Goal: Entertainment & Leisure: Consume media (video, audio)

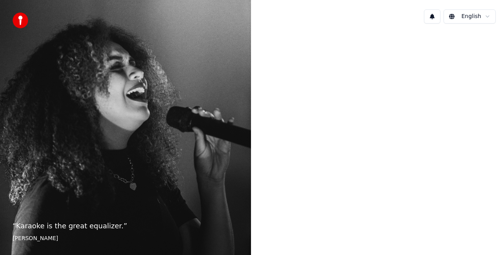
drag, startPoint x: 0, startPoint y: 0, endPoint x: 46, endPoint y: 44, distance: 63.6
click at [46, 44] on div "“ Karaoke is the great equalizer. ” Aisha Tyler" at bounding box center [125, 127] width 251 height 255
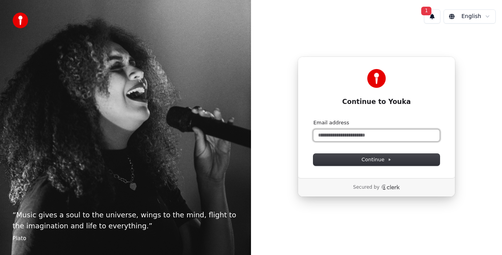
click at [336, 133] on input "Email address" at bounding box center [377, 136] width 126 height 12
type input "*"
click at [432, 16] on button "1" at bounding box center [432, 16] width 16 height 14
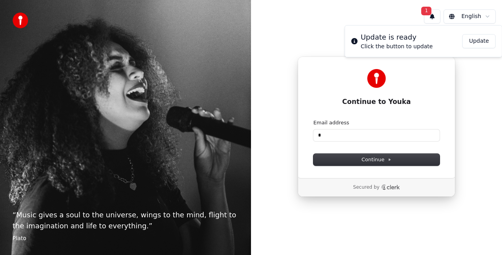
click at [474, 38] on button "Update" at bounding box center [479, 41] width 33 height 14
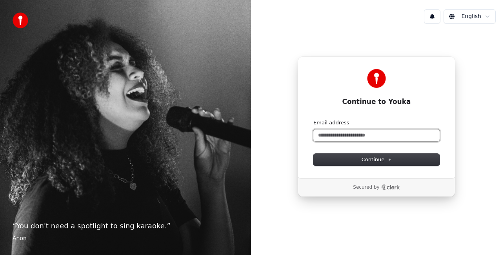
click at [370, 137] on input "Email address" at bounding box center [377, 136] width 126 height 12
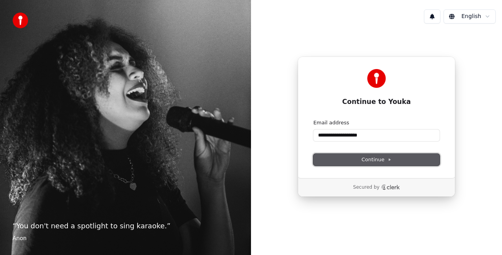
click at [374, 158] on span "Continue" at bounding box center [377, 159] width 30 height 7
type input "**********"
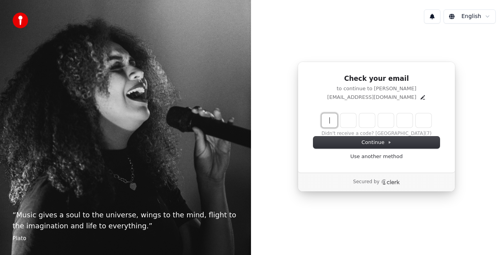
click at [324, 120] on input "Enter verification code" at bounding box center [385, 120] width 126 height 14
type input "******"
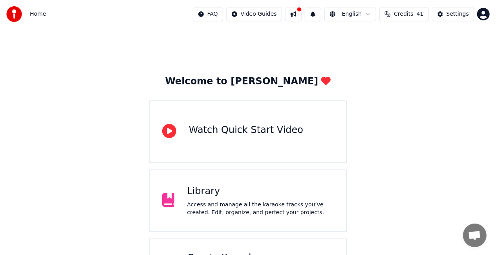
click at [237, 204] on div "Access and manage all the karaoke tracks you’ve created. Edit, organize, and pe…" at bounding box center [260, 209] width 147 height 16
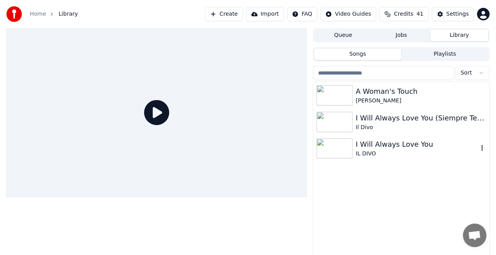
click at [343, 142] on img at bounding box center [334, 149] width 36 height 20
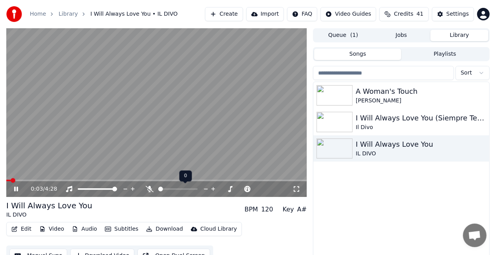
click at [169, 188] on div at bounding box center [184, 189] width 63 height 8
click at [168, 190] on span at bounding box center [177, 189] width 39 height 2
click at [185, 188] on span at bounding box center [180, 189] width 10 height 2
